Goal: Task Accomplishment & Management: Manage account settings

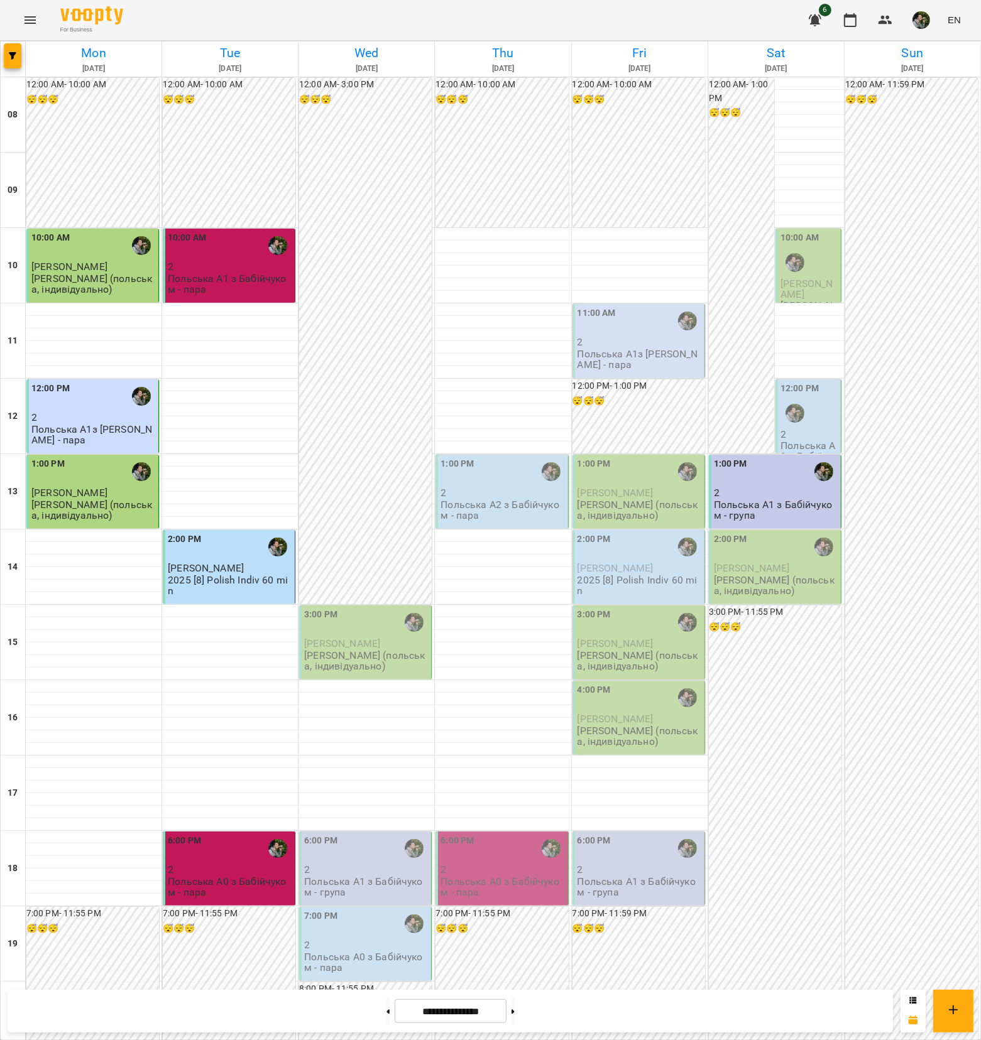
click at [340, 630] on div "3:00 PM" at bounding box center [366, 622] width 124 height 29
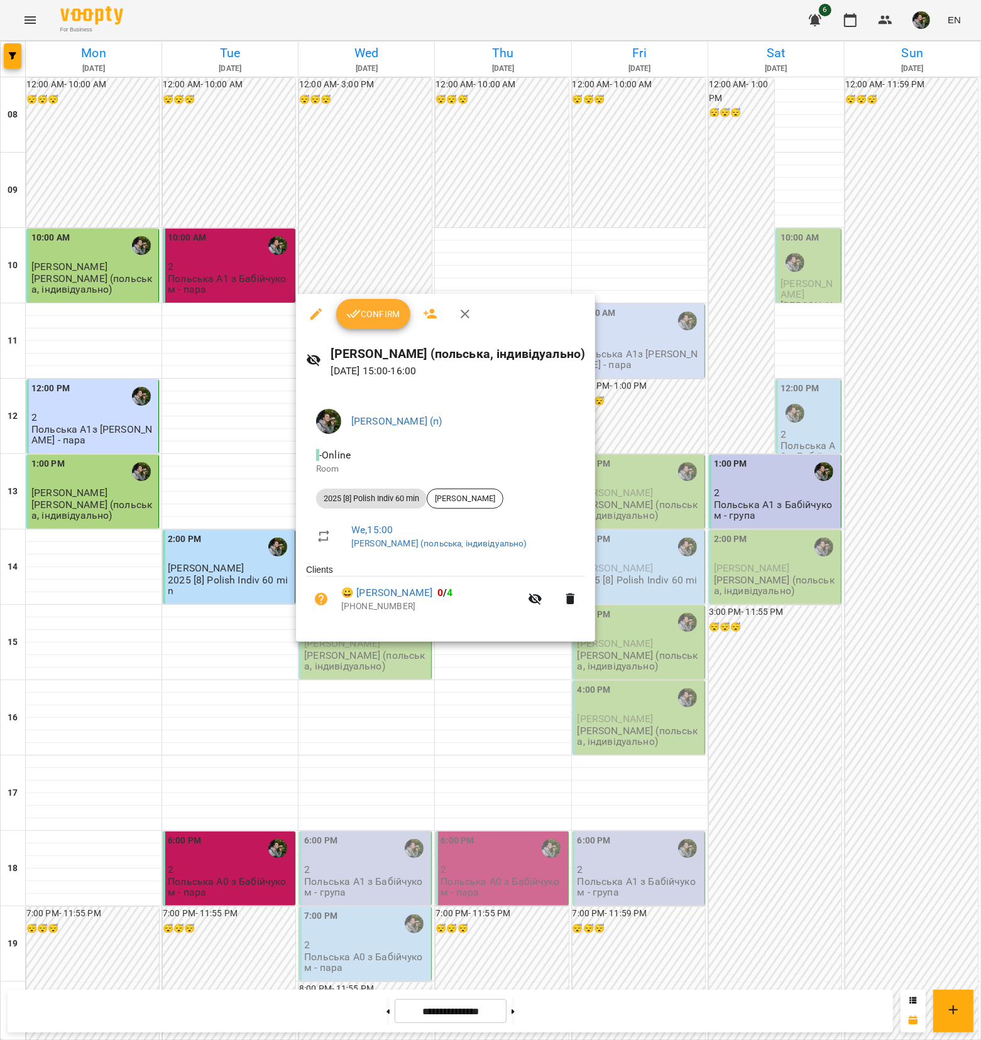
drag, startPoint x: 365, startPoint y: 308, endPoint x: 346, endPoint y: 283, distance: 31.4
click at [365, 308] on span "Confirm" at bounding box center [373, 314] width 54 height 15
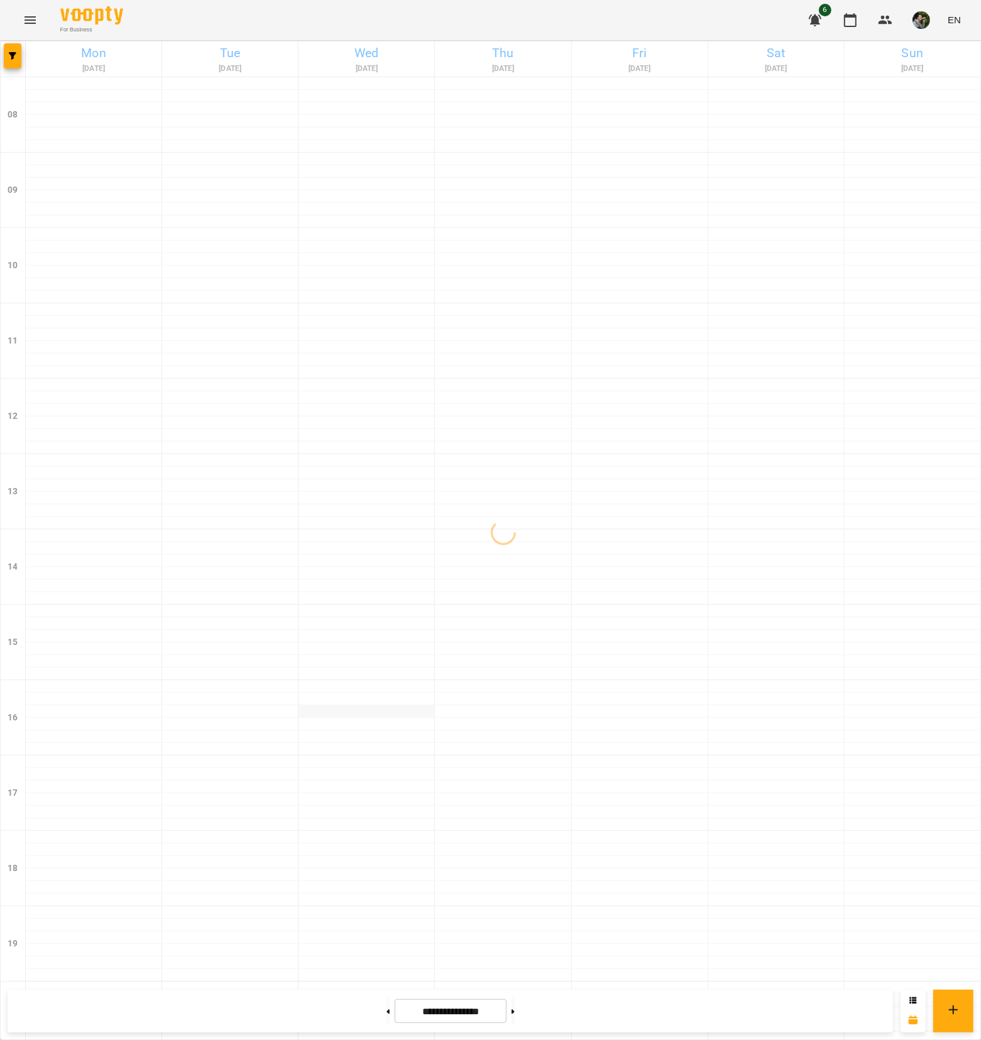
scroll to position [224, 0]
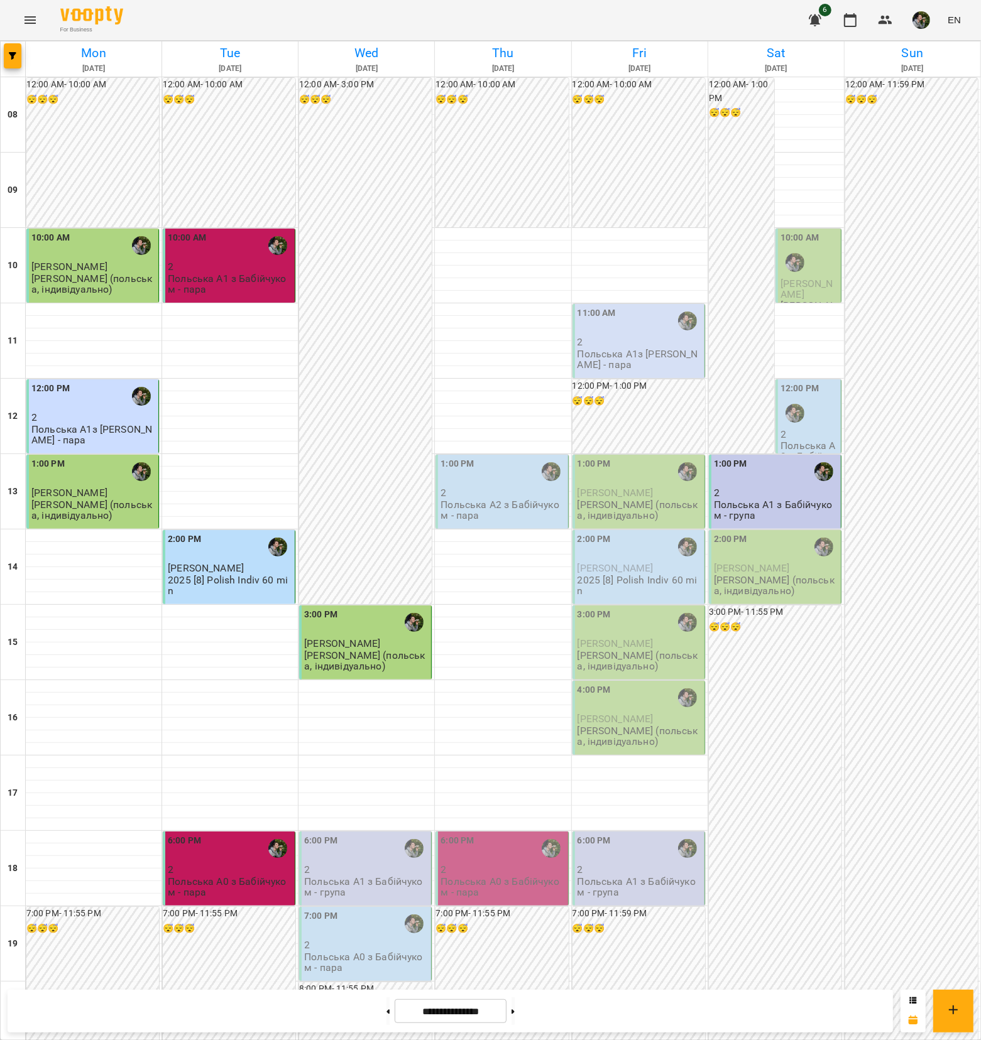
click at [384, 865] on p "2" at bounding box center [366, 870] width 124 height 11
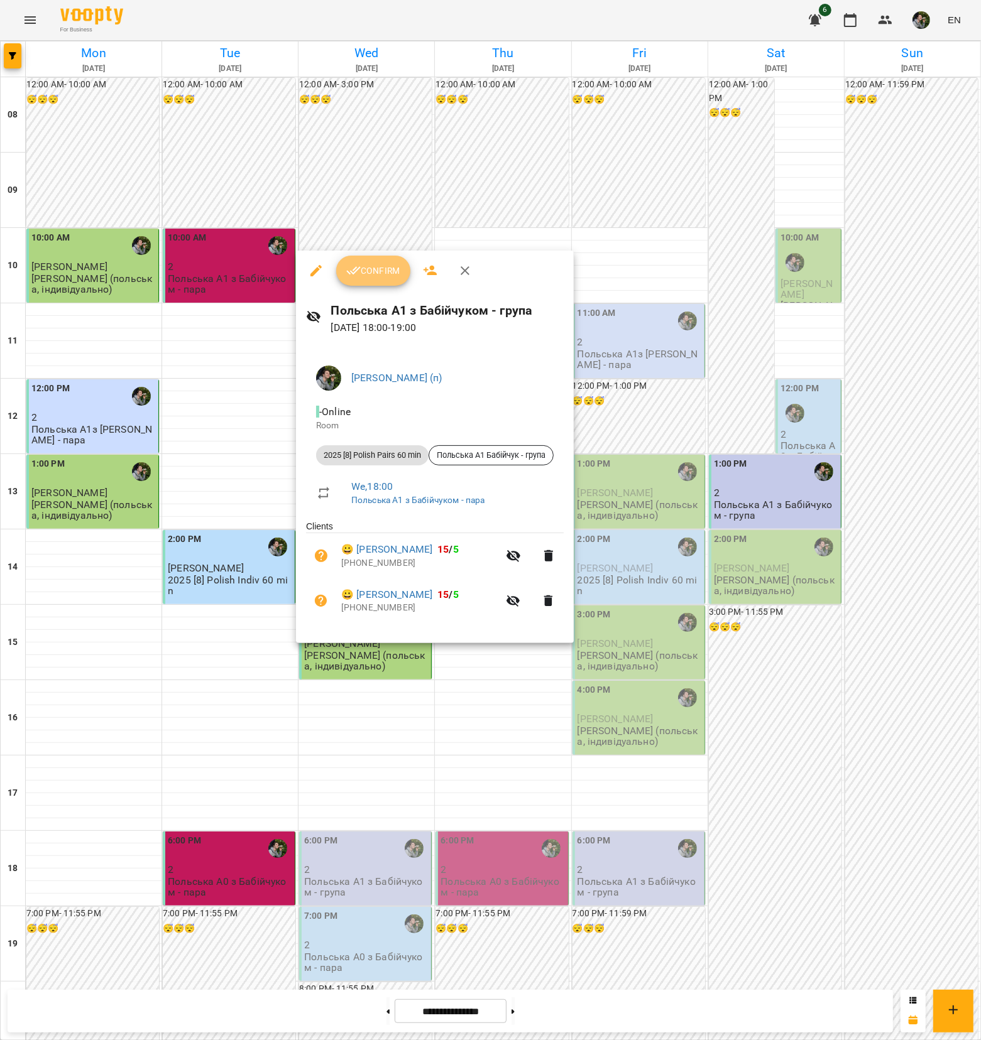
click at [369, 275] on span "Confirm" at bounding box center [373, 270] width 54 height 15
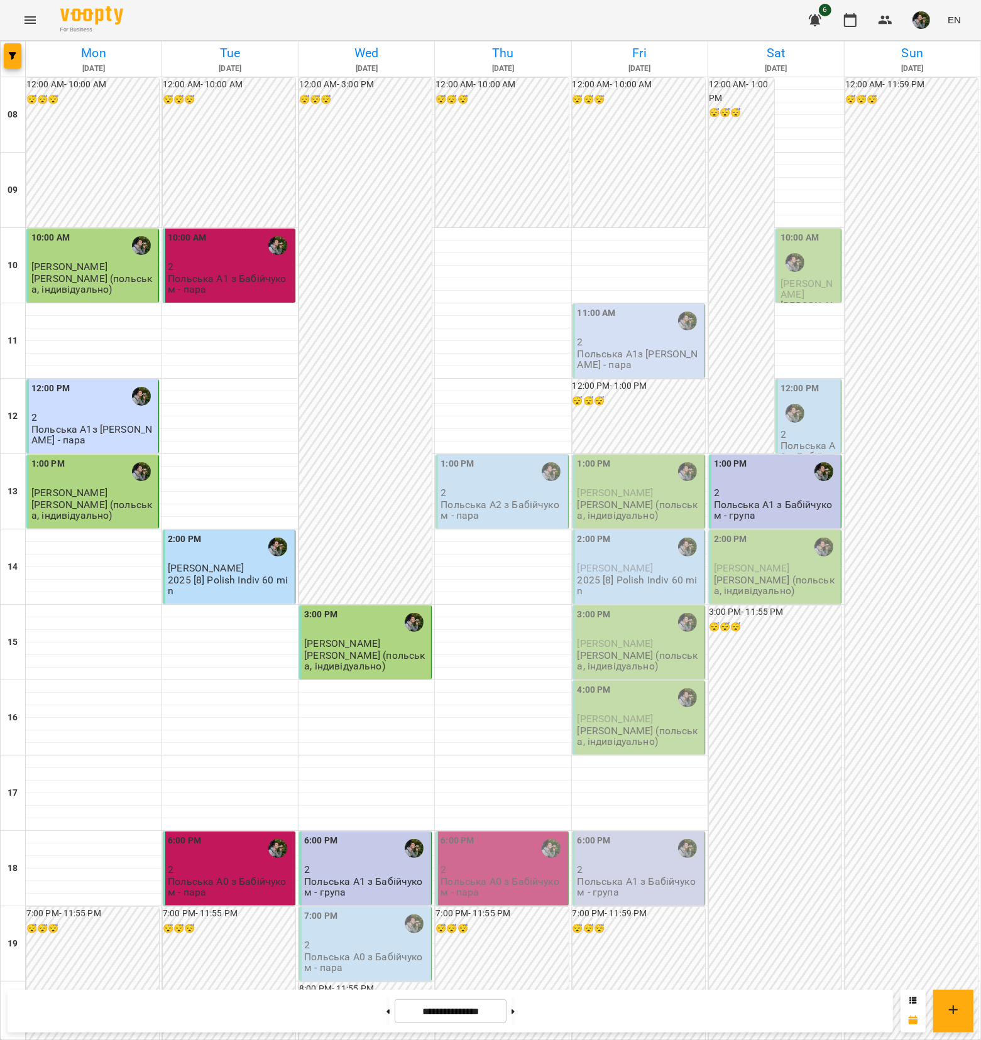
scroll to position [224, 0]
click at [366, 952] on p "Польська А0 з Бабійчуком - пара" at bounding box center [366, 963] width 124 height 22
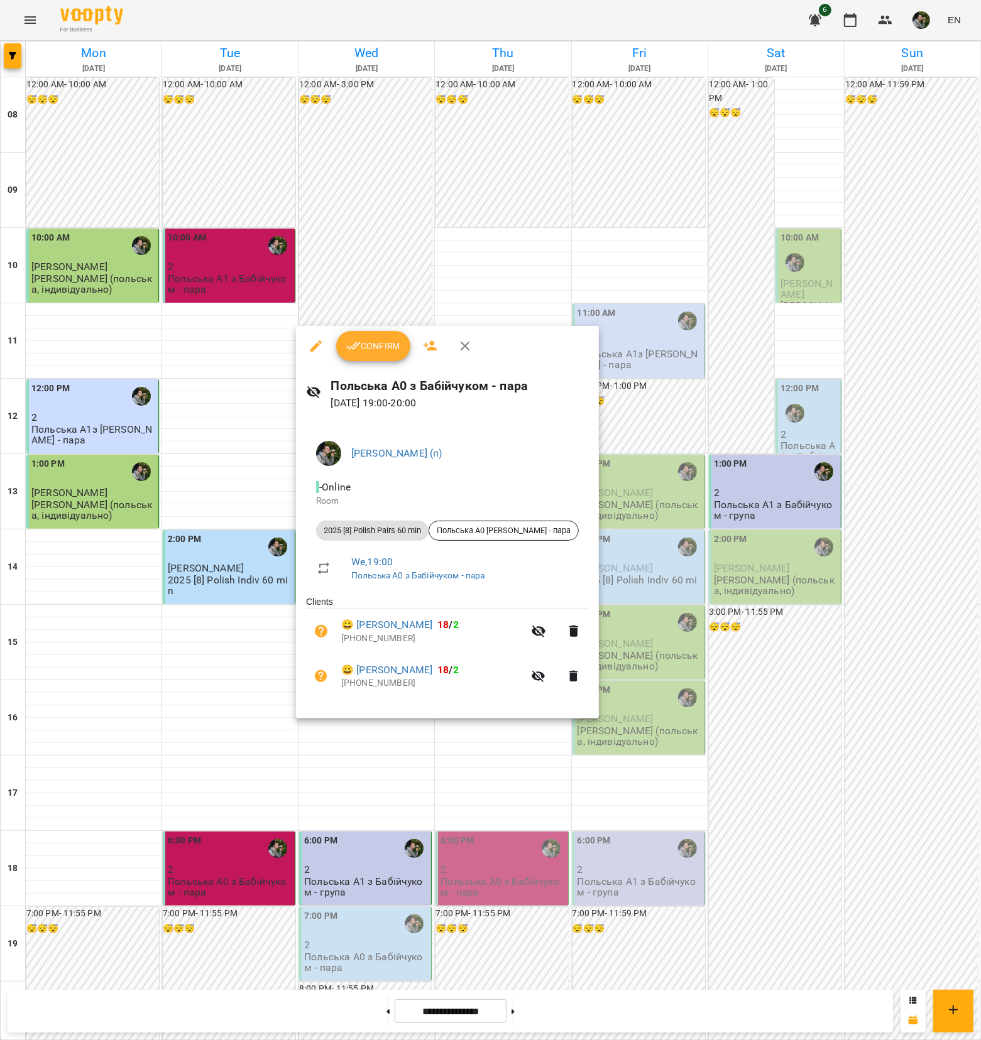
click at [356, 346] on icon "button" at bounding box center [353, 346] width 15 height 15
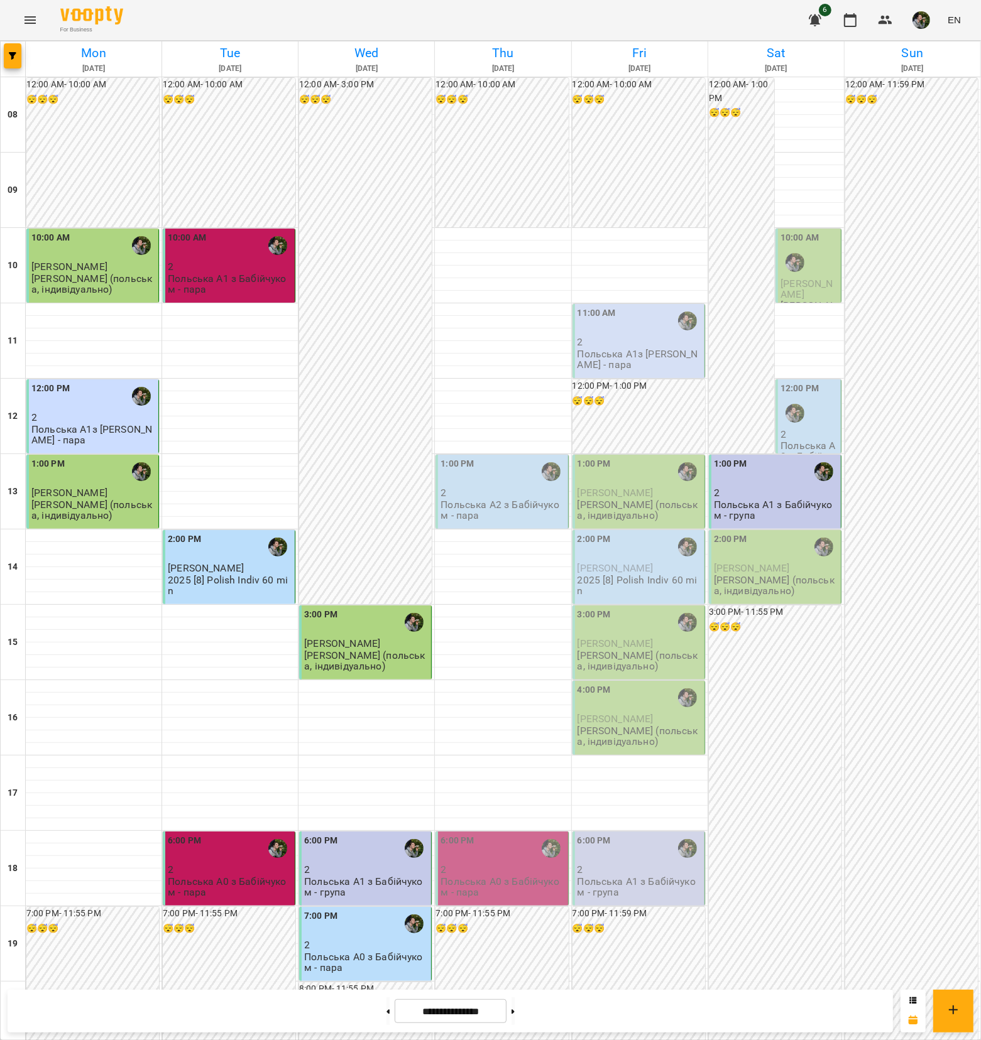
click at [506, 491] on p "2" at bounding box center [502, 493] width 124 height 11
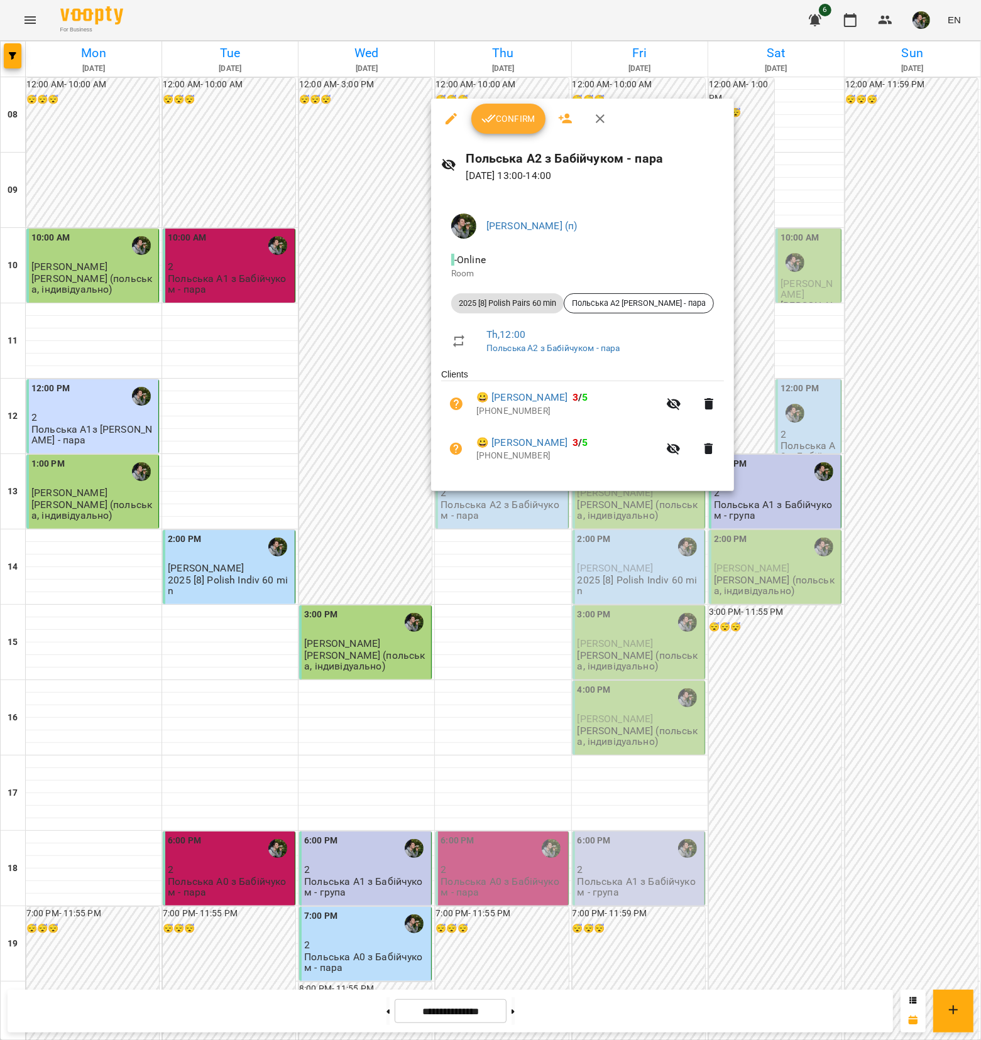
click at [478, 598] on div at bounding box center [490, 520] width 981 height 1040
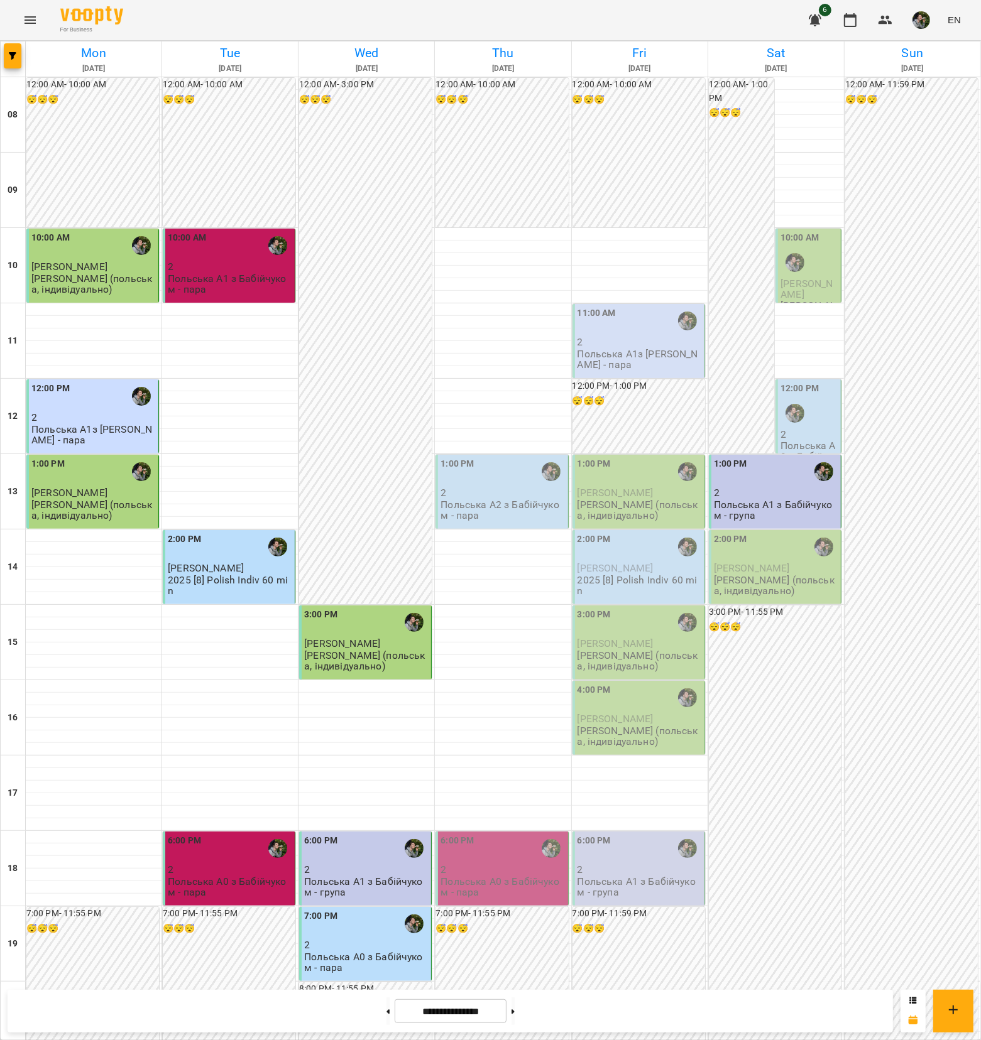
scroll to position [224, 0]
click at [491, 865] on p "2" at bounding box center [502, 870] width 124 height 11
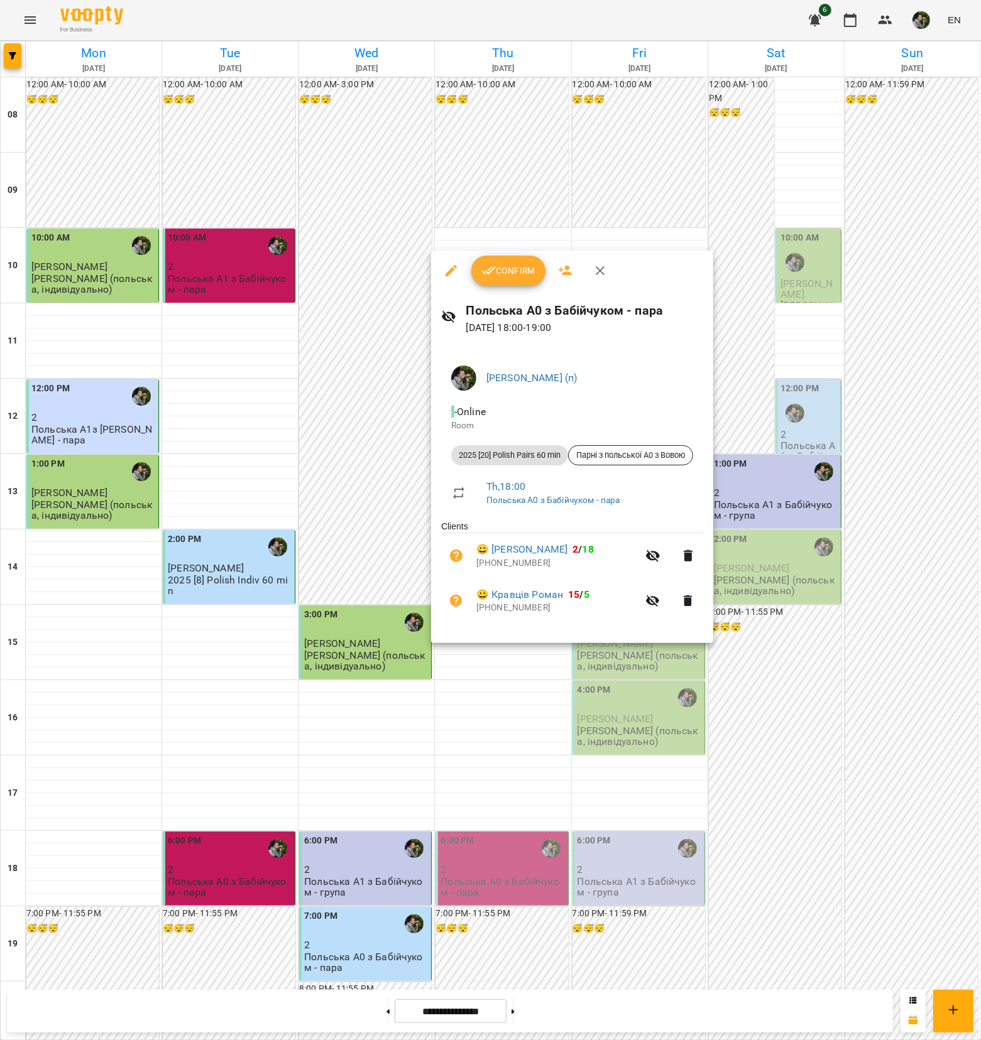
click at [484, 742] on div at bounding box center [490, 520] width 981 height 1040
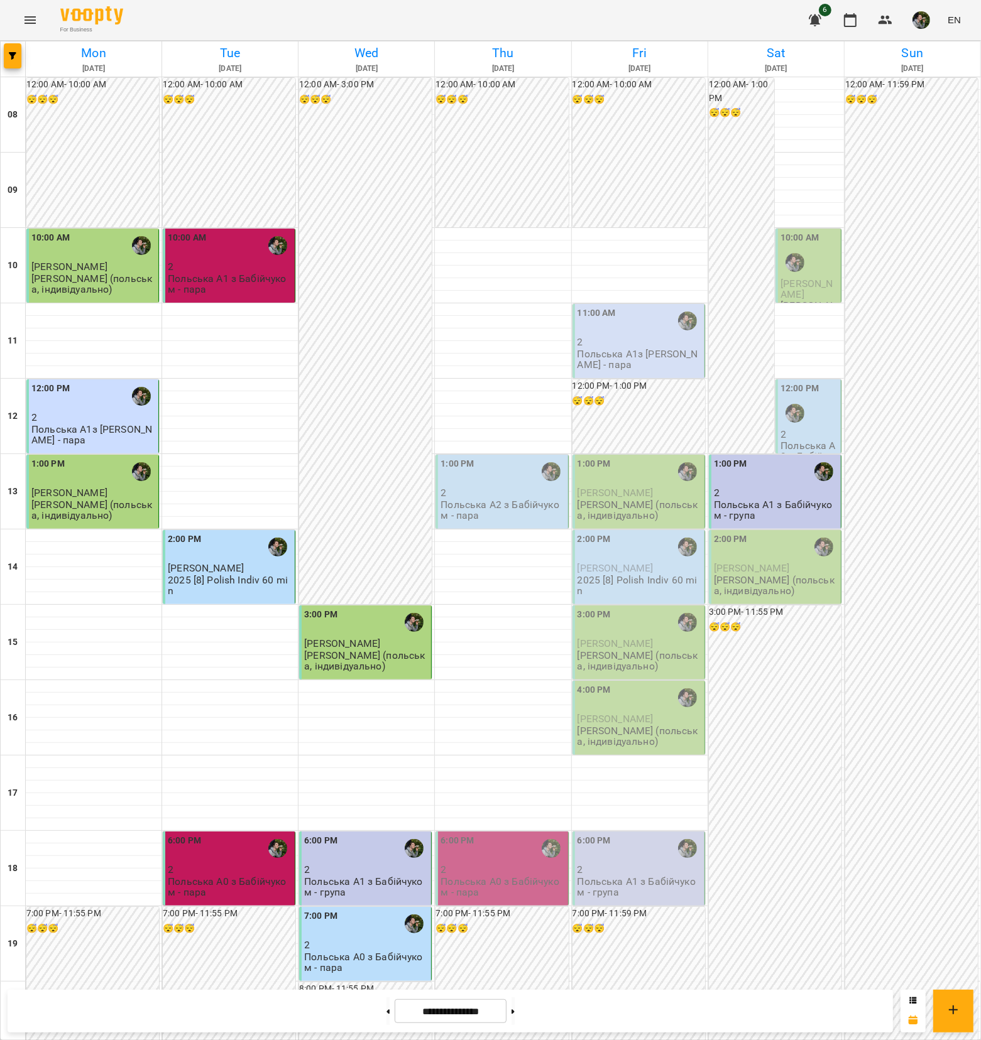
scroll to position [157, 0]
